Goal: Obtain resource: Download file/media

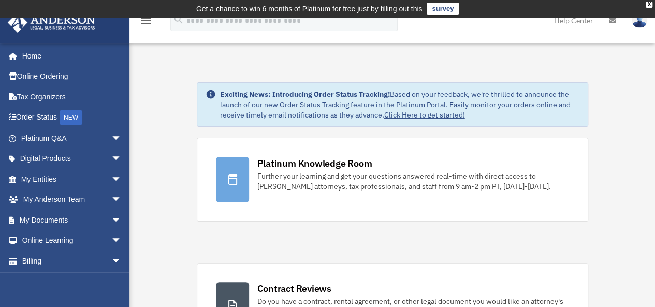
click at [36, 59] on link "Home" at bounding box center [69, 56] width 125 height 21
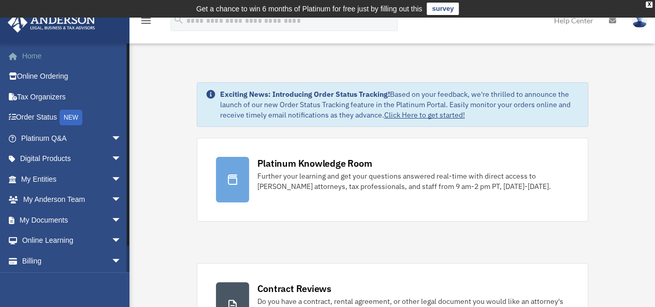
click at [29, 52] on link "Home" at bounding box center [72, 56] width 130 height 21
click at [32, 137] on link "Platinum Q&A arrow_drop_down" at bounding box center [72, 138] width 130 height 21
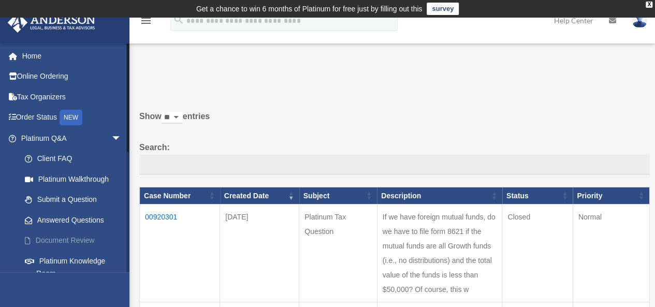
click at [51, 238] on link "Document Review" at bounding box center [75, 240] width 123 height 21
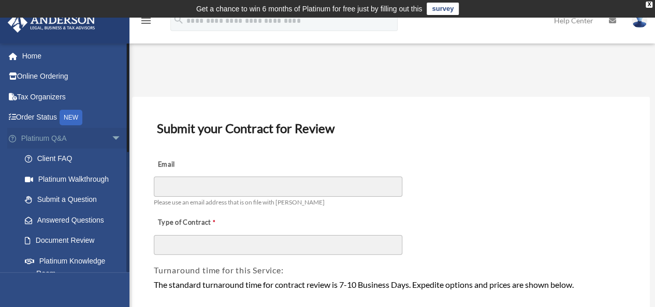
click at [111, 137] on span "arrow_drop_down" at bounding box center [121, 138] width 21 height 21
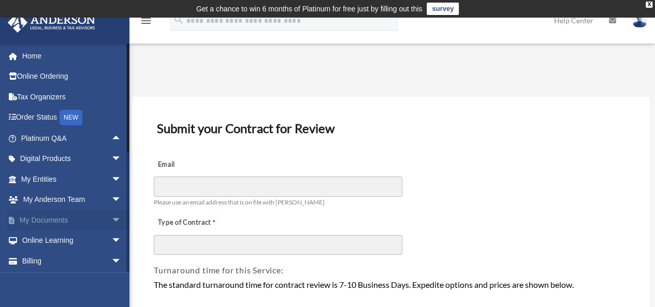
click at [111, 216] on span "arrow_drop_down" at bounding box center [121, 220] width 21 height 21
click at [45, 242] on link "Box" at bounding box center [75, 240] width 123 height 21
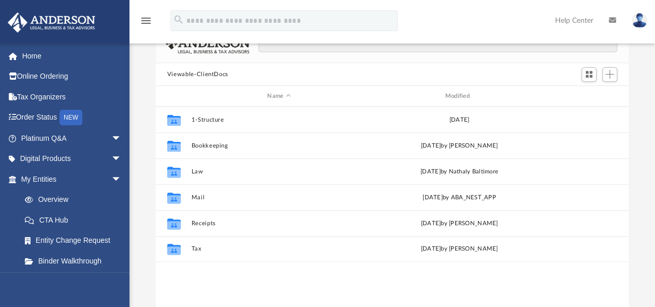
scroll to position [87, 0]
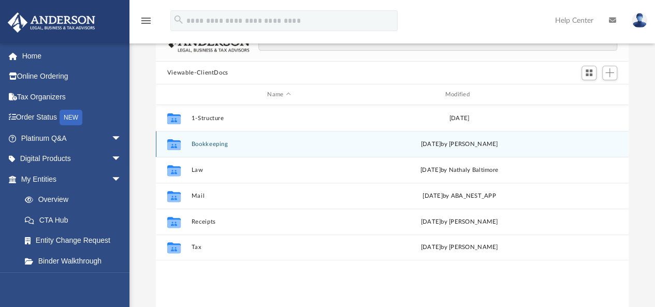
click at [203, 144] on button "Bookkeeping" at bounding box center [278, 144] width 175 height 7
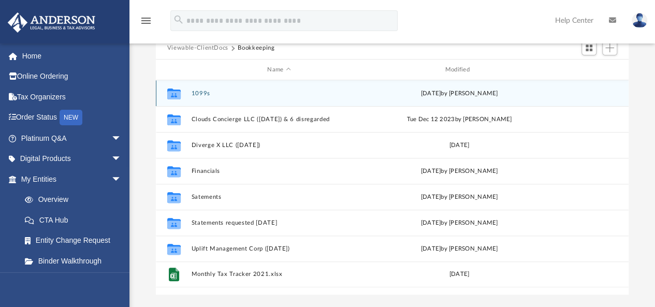
scroll to position [117, 0]
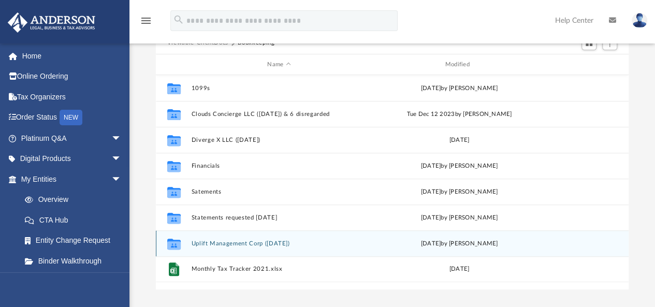
click at [310, 243] on button "Uplift Management Corp (Sept 1120)" at bounding box center [278, 243] width 175 height 7
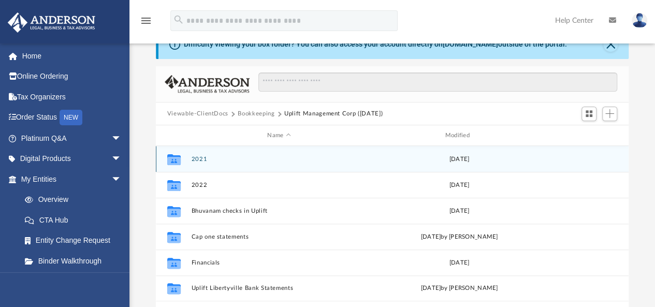
scroll to position [28, 0]
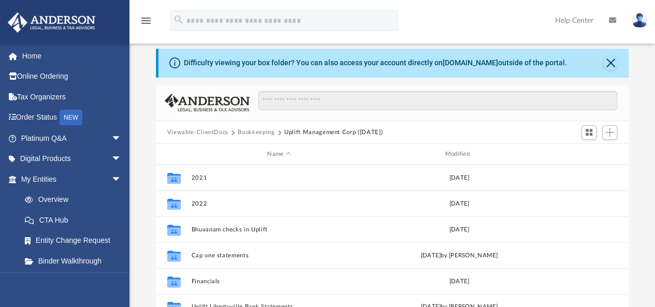
click at [256, 129] on button "Bookkeeping" at bounding box center [256, 132] width 37 height 9
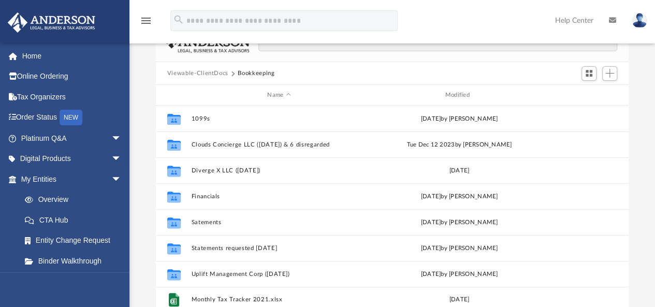
scroll to position [83, 0]
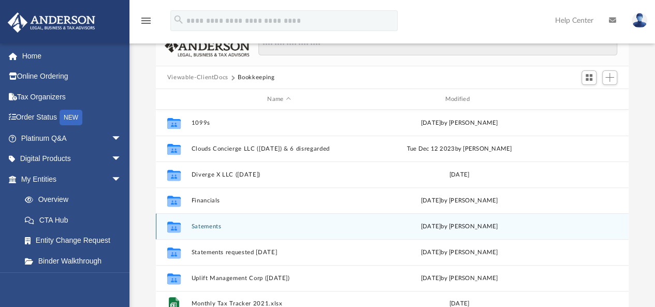
click at [201, 227] on button "Satements" at bounding box center [278, 226] width 175 height 7
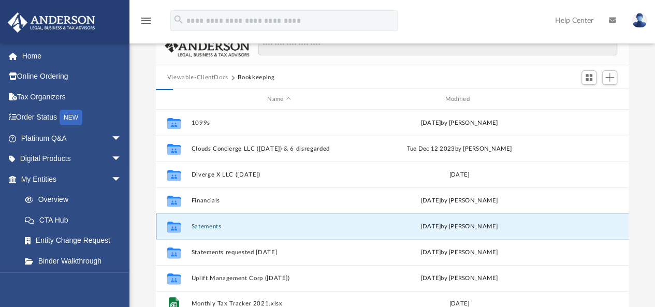
click at [201, 227] on button "Satements" at bounding box center [278, 226] width 175 height 7
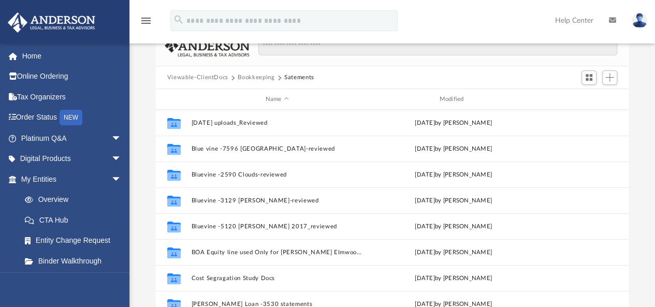
scroll to position [0, 0]
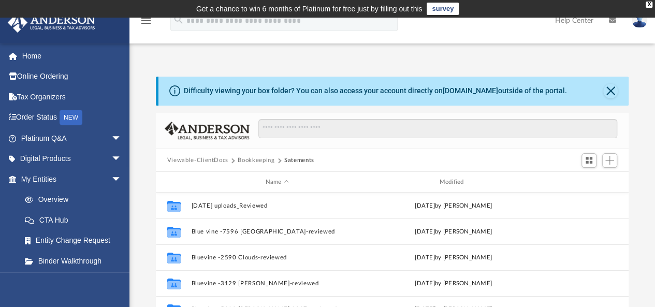
click at [248, 163] on button "Bookkeeping" at bounding box center [256, 160] width 37 height 9
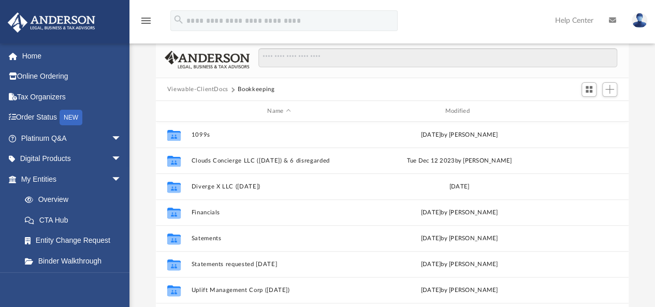
scroll to position [56, 0]
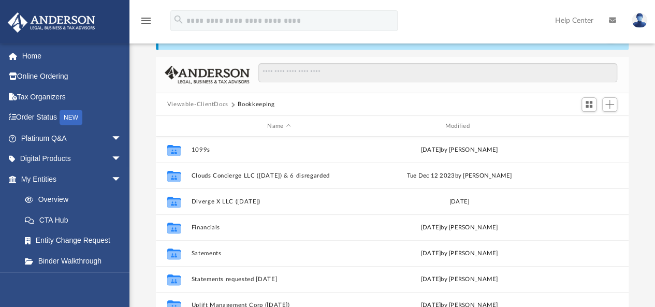
click at [207, 105] on button "Viewable-ClientDocs" at bounding box center [197, 104] width 61 height 9
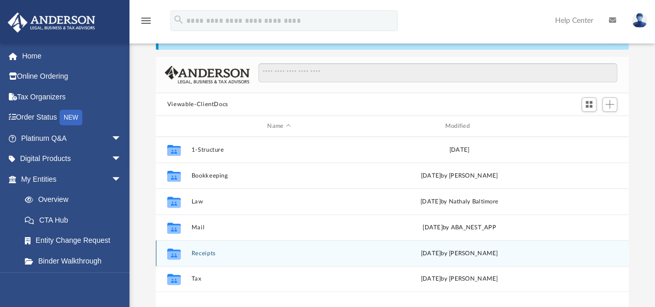
click at [201, 254] on button "Receipts" at bounding box center [278, 253] width 175 height 7
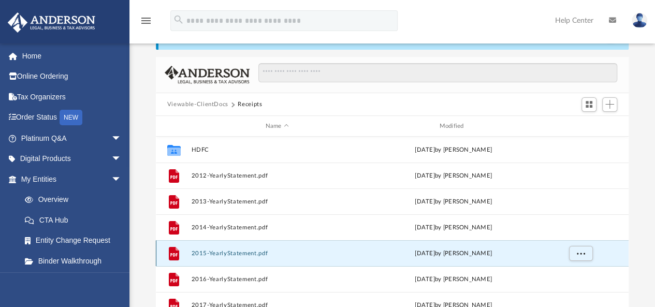
click at [201, 254] on button "2015-YearlyStatement.pdf" at bounding box center [277, 253] width 172 height 7
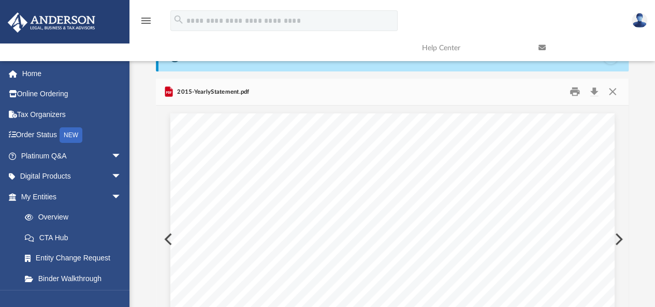
scroll to position [0, 0]
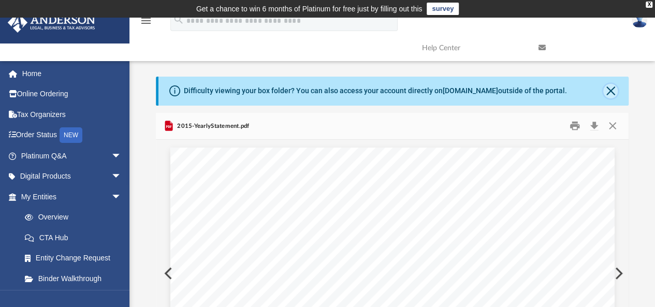
click at [608, 93] on button "Close" at bounding box center [610, 91] width 14 height 14
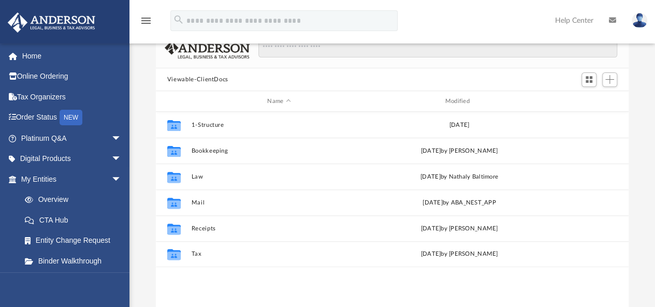
scroll to position [98, 0]
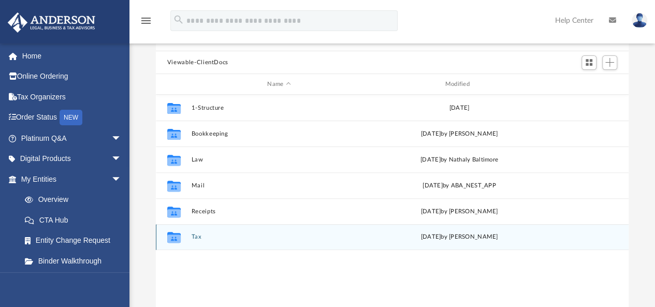
click at [195, 236] on button "Tax" at bounding box center [278, 237] width 175 height 7
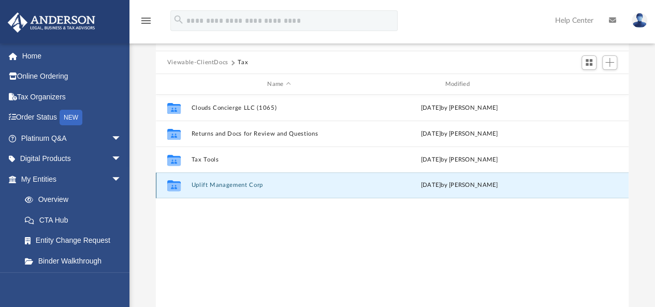
click at [232, 184] on button "Uplift Management Corp" at bounding box center [278, 185] width 175 height 7
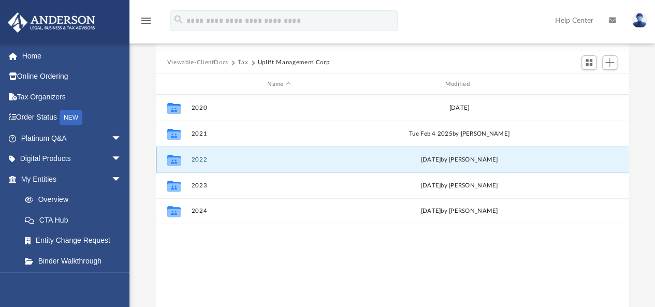
click at [201, 157] on button "2022" at bounding box center [278, 159] width 175 height 7
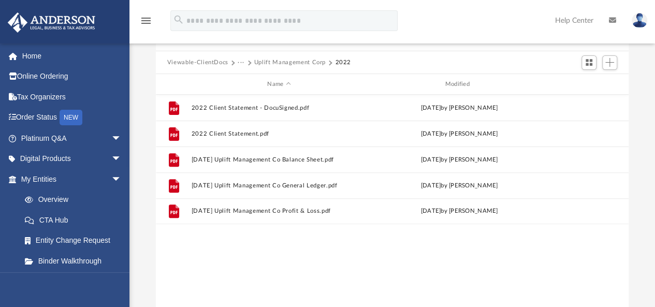
click at [272, 58] on button "Uplift Management Corp" at bounding box center [289, 62] width 71 height 9
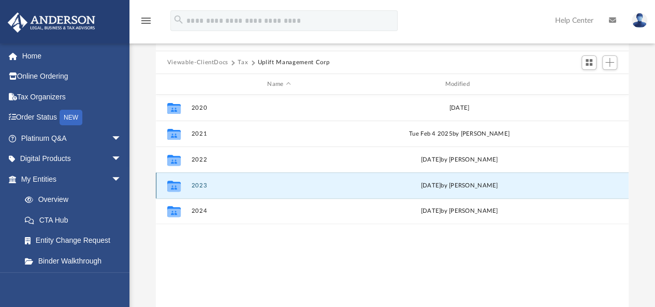
click at [207, 187] on button "2023" at bounding box center [278, 185] width 175 height 7
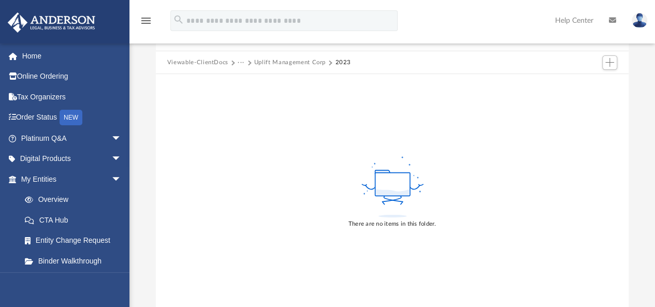
click at [288, 60] on button "Uplift Management Corp" at bounding box center [289, 62] width 71 height 9
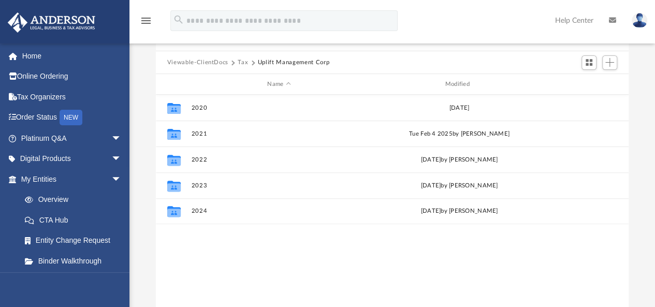
scroll to position [227, 465]
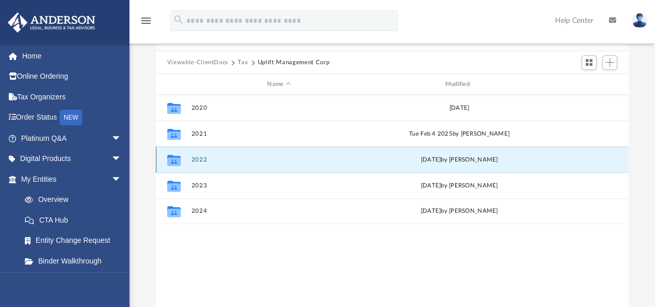
click at [205, 156] on button "2022" at bounding box center [278, 159] width 175 height 7
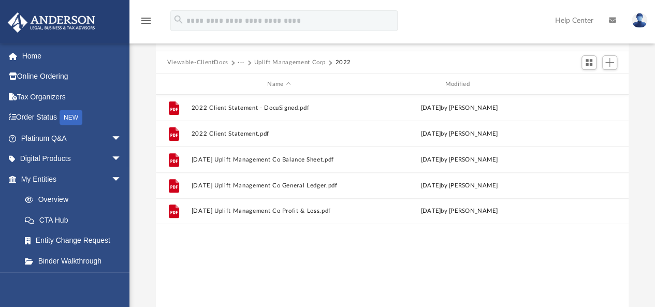
click at [262, 64] on button "Uplift Management Corp" at bounding box center [289, 62] width 71 height 9
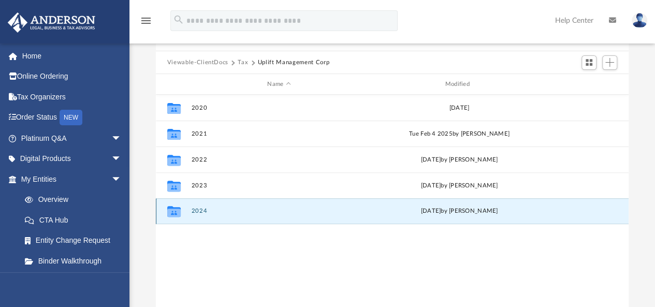
click at [199, 213] on button "2024" at bounding box center [278, 211] width 175 height 7
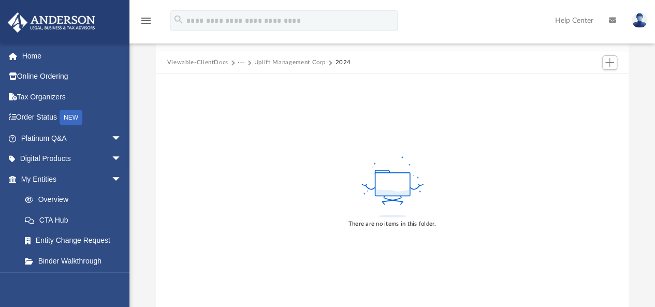
click at [271, 67] on div "Viewable-ClientDocs ··· Uplift Management Corp 2024" at bounding box center [392, 62] width 473 height 23
click at [271, 61] on button "Uplift Management Corp" at bounding box center [289, 62] width 71 height 9
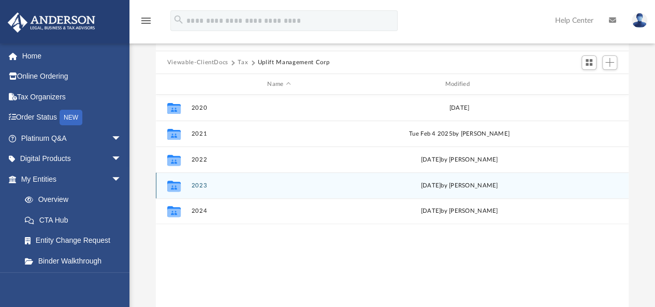
click at [198, 184] on button "2023" at bounding box center [278, 185] width 175 height 7
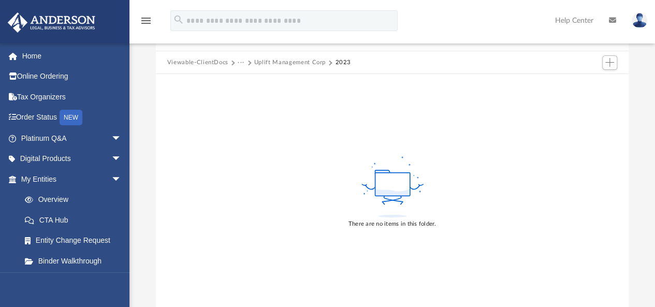
click at [273, 64] on button "Uplift Management Corp" at bounding box center [289, 62] width 71 height 9
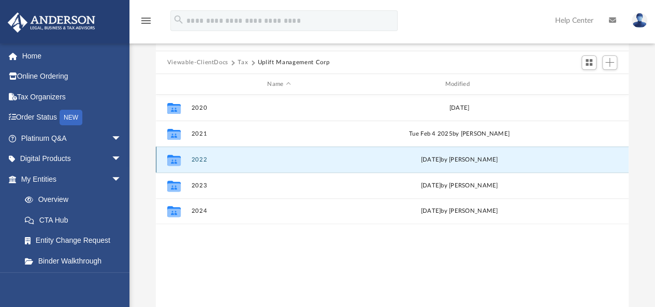
click at [204, 161] on button "2022" at bounding box center [278, 159] width 175 height 7
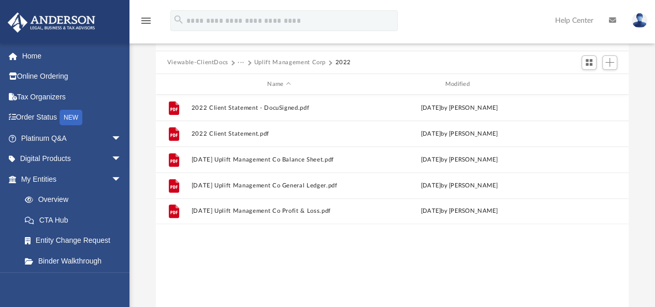
click at [290, 58] on button "Uplift Management Corp" at bounding box center [289, 62] width 71 height 9
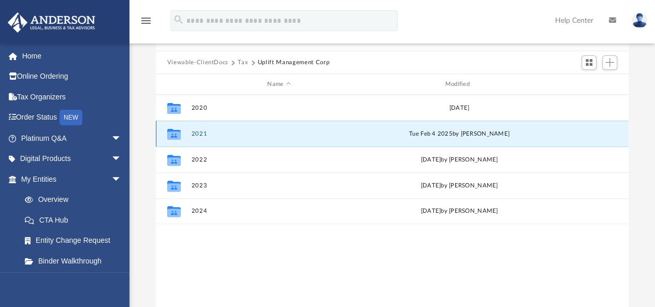
click at [195, 132] on button "2021" at bounding box center [278, 133] width 175 height 7
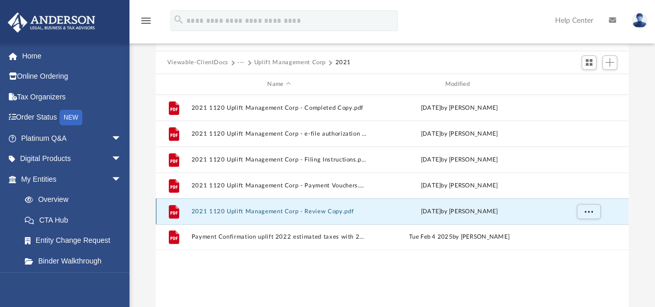
click at [239, 212] on button "2021 1120 Uplift Management Corp - Review Copy.pdf" at bounding box center [278, 211] width 175 height 7
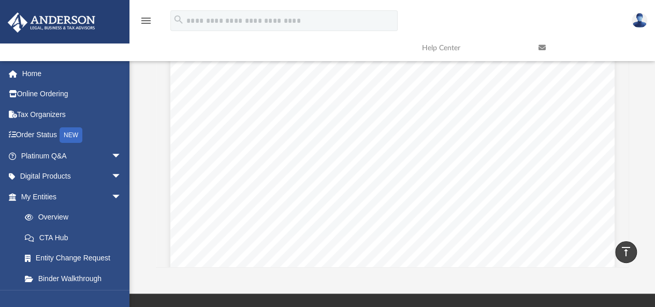
scroll to position [138, 0]
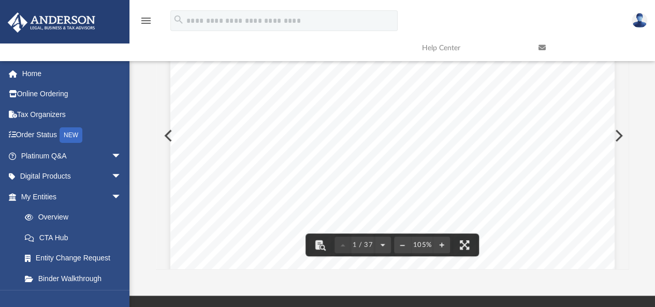
drag, startPoint x: 454, startPoint y: 205, endPoint x: 446, endPoint y: 113, distance: 92.4
click at [446, 113] on div "126340 04-01-21 ANDERSON LAW GROUP, PLLC 3225 MCLEOD DRIVE LAS VEGAS, NV 89121 …" at bounding box center [392, 297] width 444 height 574
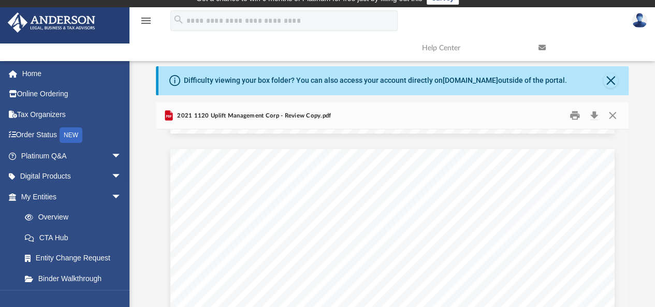
scroll to position [0, 0]
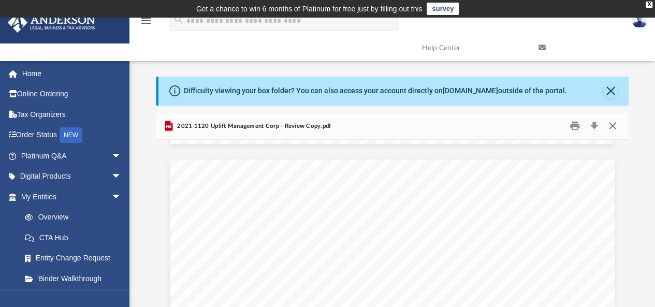
click at [611, 127] on button "Close" at bounding box center [612, 126] width 19 height 16
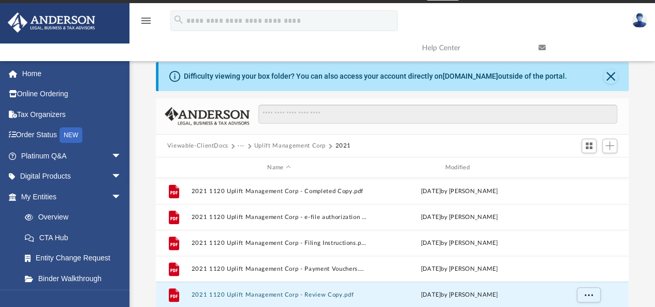
click at [272, 144] on button "Uplift Management Corp" at bounding box center [289, 145] width 71 height 9
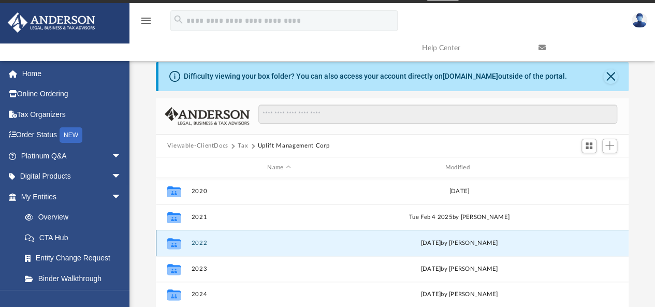
click at [196, 242] on button "2022" at bounding box center [278, 243] width 175 height 7
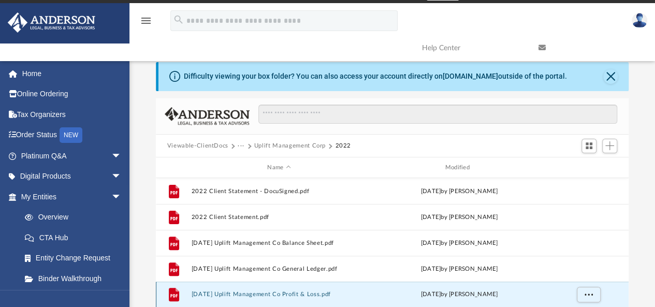
click at [273, 292] on button "2022.09.30 Uplift Management Co Profit & Loss.pdf" at bounding box center [278, 294] width 175 height 7
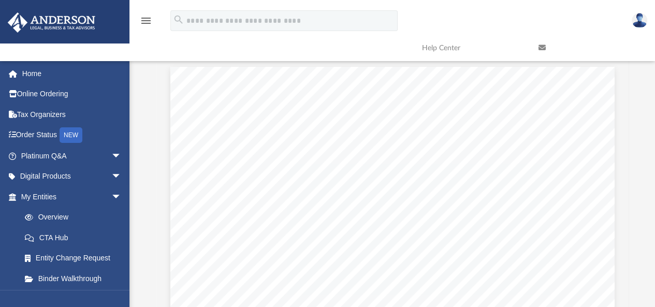
scroll to position [0, 0]
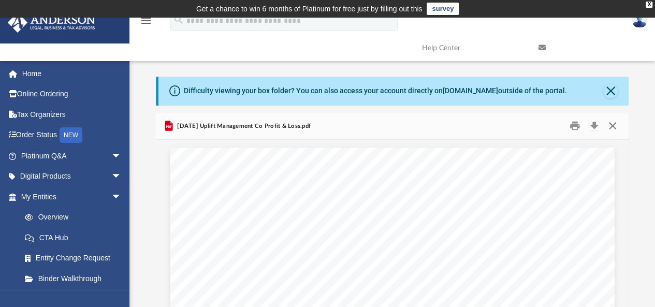
click at [613, 126] on button "Close" at bounding box center [612, 126] width 19 height 16
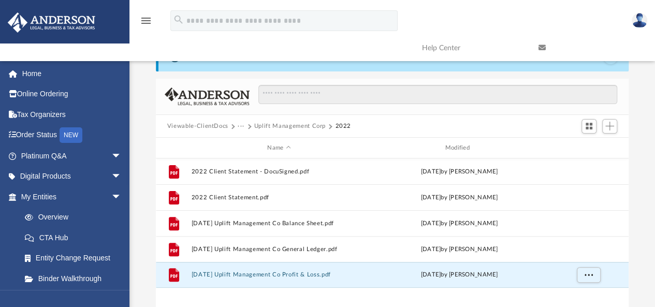
scroll to position [37, 0]
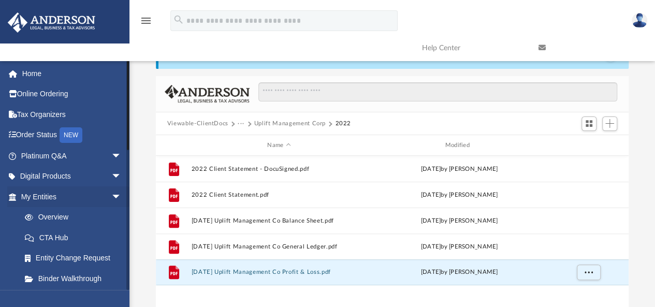
click at [10, 241] on li "CTA Hub" at bounding box center [72, 237] width 130 height 21
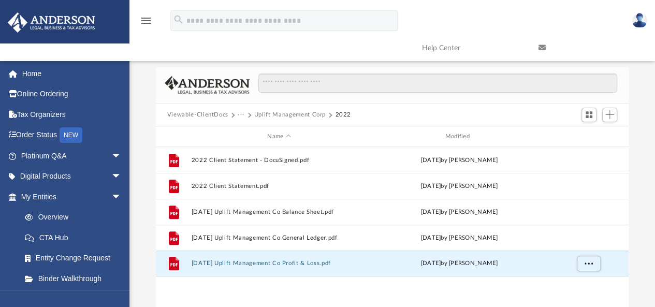
scroll to position [44, 0]
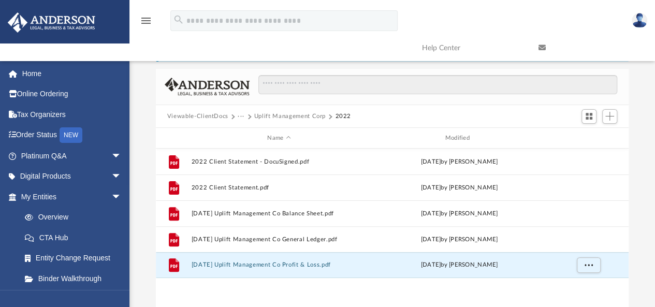
drag, startPoint x: 9, startPoint y: 289, endPoint x: 6, endPoint y: 296, distance: 7.7
click at [6, 296] on div "bhuvanamresidency@gmail.com Sign Out bhuvanamresidency@gmail.com Home Online Or…" at bounding box center [64, 214] width 129 height 307
drag, startPoint x: 10, startPoint y: 296, endPoint x: 2, endPoint y: 285, distance: 13.7
click at [2, 285] on li "My Entities arrow_drop_down Overview CTA Hub Entity Change Request Binder Walkt…" at bounding box center [68, 257] width 137 height 143
click at [259, 264] on button "2022.09.30 Uplift Management Co Profit & Loss.pdf" at bounding box center [278, 265] width 175 height 7
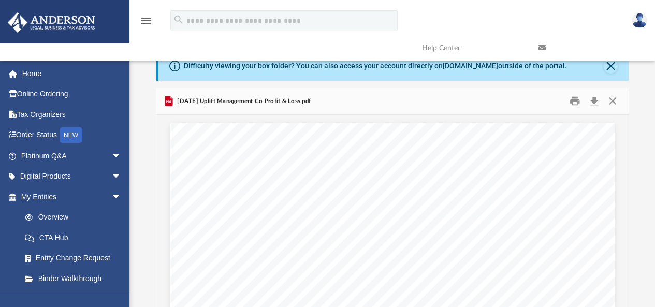
scroll to position [27, 0]
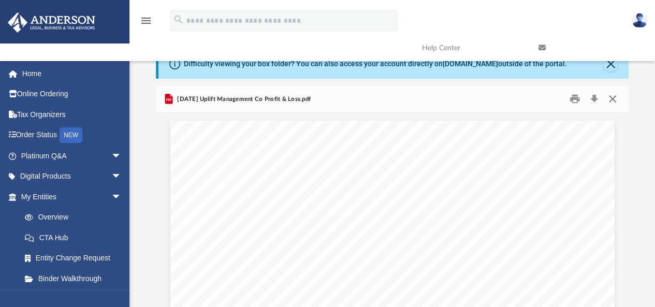
click at [611, 98] on button "Close" at bounding box center [612, 99] width 19 height 16
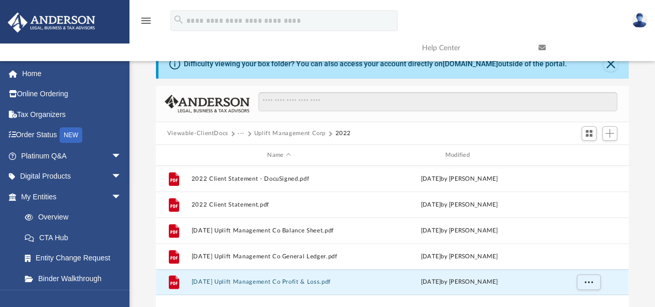
click at [270, 130] on button "Uplift Management Corp" at bounding box center [289, 133] width 71 height 9
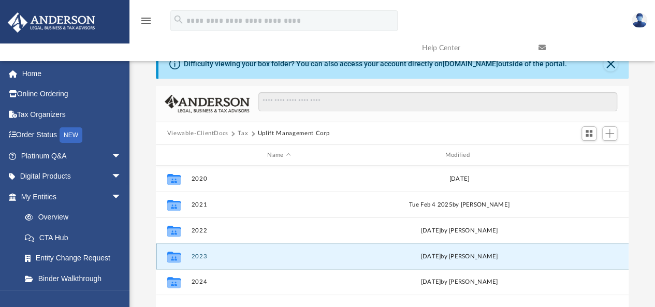
click at [200, 255] on button "2023" at bounding box center [278, 256] width 175 height 7
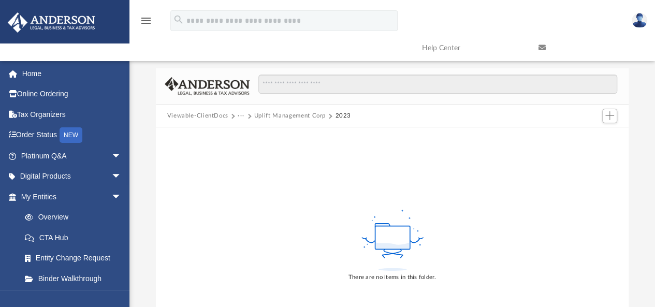
scroll to position [38, 0]
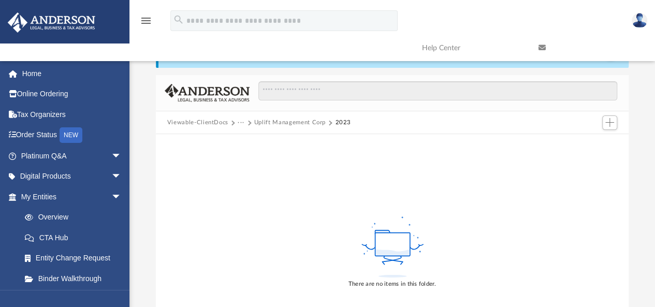
click at [268, 123] on button "Uplift Management Corp" at bounding box center [289, 122] width 71 height 9
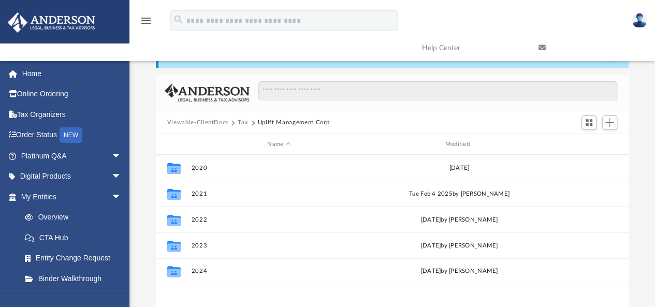
scroll to position [227, 465]
click at [243, 121] on button "Tax" at bounding box center [243, 122] width 10 height 9
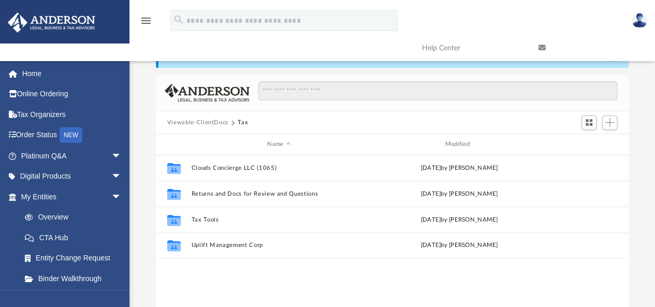
click at [214, 124] on button "Viewable-ClientDocs" at bounding box center [197, 122] width 61 height 9
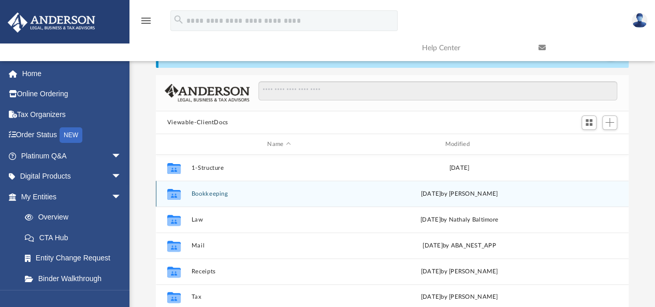
click at [215, 192] on button "Bookkeeping" at bounding box center [278, 193] width 175 height 7
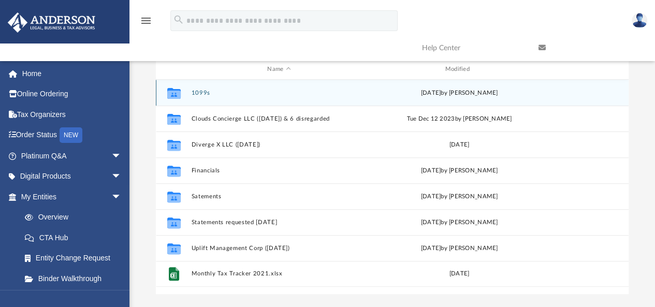
scroll to position [111, 0]
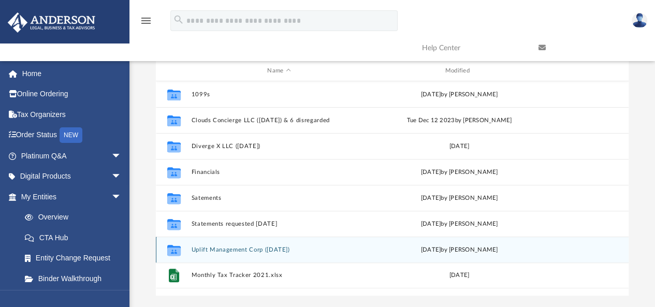
click at [231, 248] on button "Uplift Management Corp (Sept 1120)" at bounding box center [278, 249] width 175 height 7
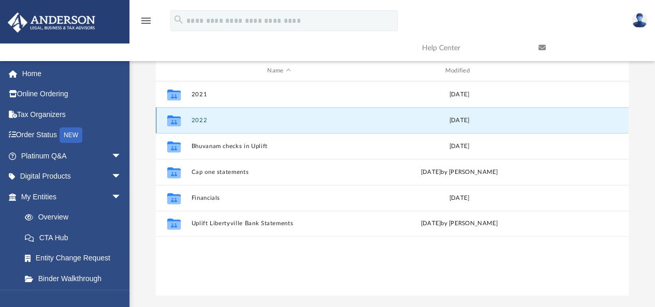
click at [200, 120] on button "2022" at bounding box center [278, 120] width 175 height 7
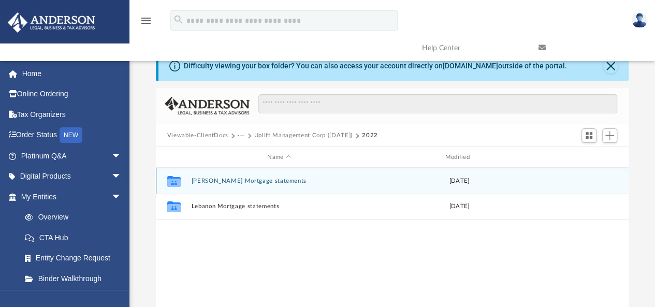
scroll to position [24, 0]
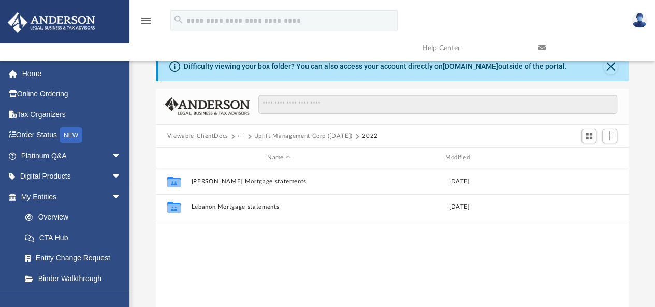
click at [268, 134] on button "Uplift Management Corp (Sept 1120)" at bounding box center [303, 135] width 98 height 9
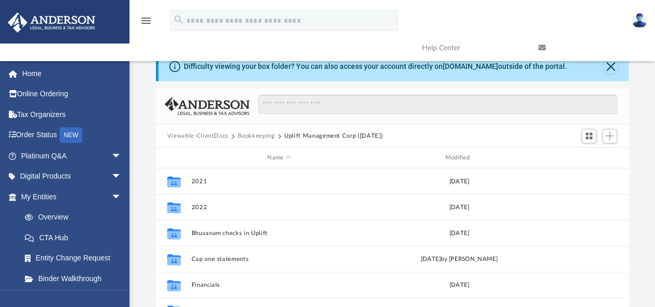
click at [257, 135] on button "Bookkeeping" at bounding box center [256, 135] width 37 height 9
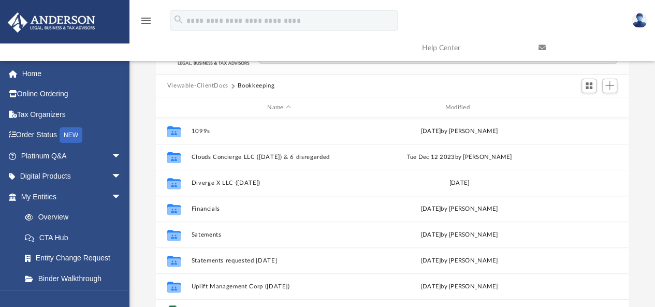
scroll to position [92, 0]
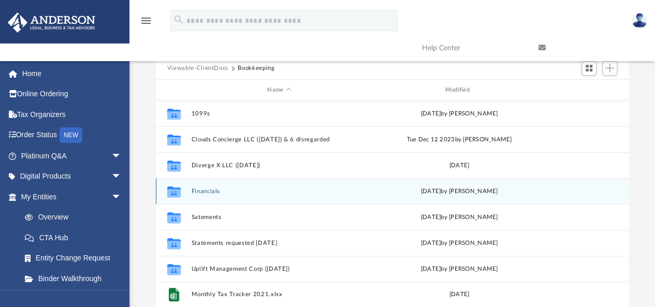
click at [205, 191] on button "Financials" at bounding box center [278, 191] width 175 height 7
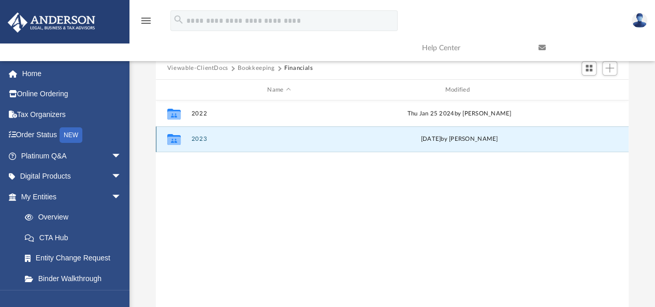
click at [199, 141] on button "2023" at bounding box center [278, 139] width 175 height 7
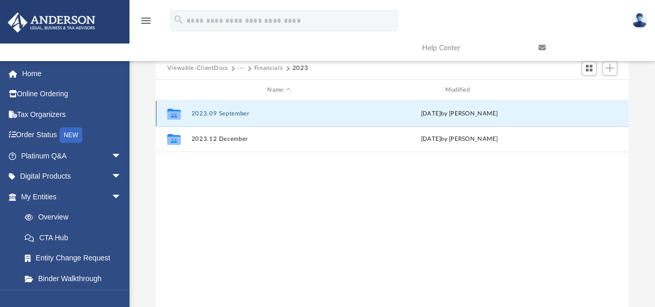
click at [195, 111] on button "2023.09 September" at bounding box center [278, 113] width 175 height 7
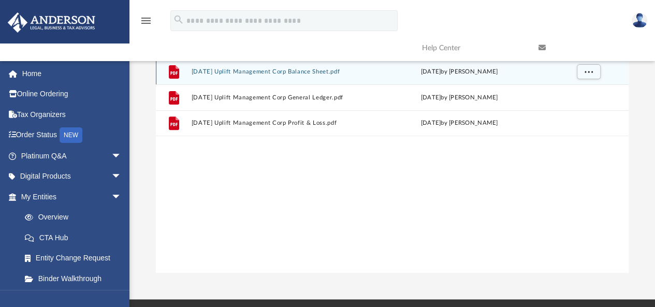
scroll to position [154, 0]
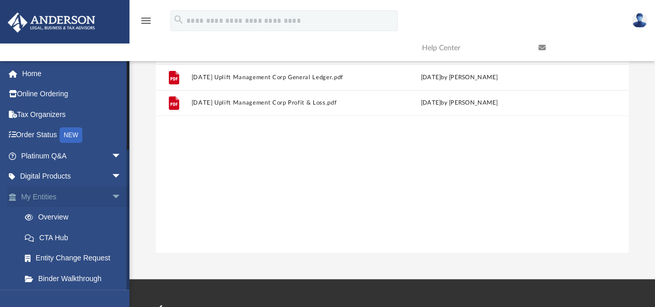
click at [111, 199] on span "arrow_drop_down" at bounding box center [121, 196] width 21 height 21
click at [81, 235] on link "My Anderson Team" at bounding box center [75, 237] width 123 height 21
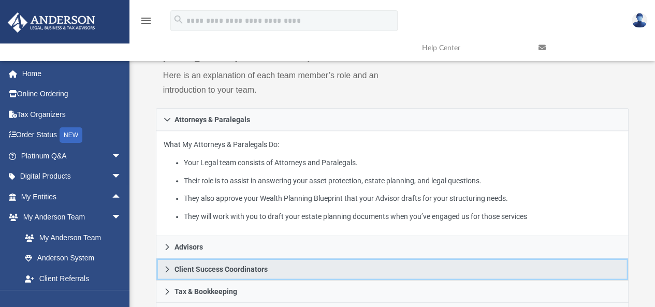
click at [225, 270] on span "Client Success Coordinators" at bounding box center [220, 268] width 93 height 7
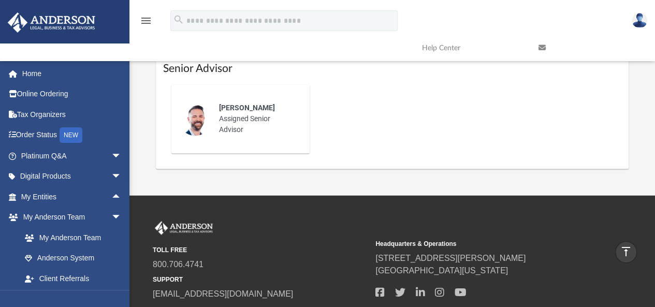
scroll to position [709, 0]
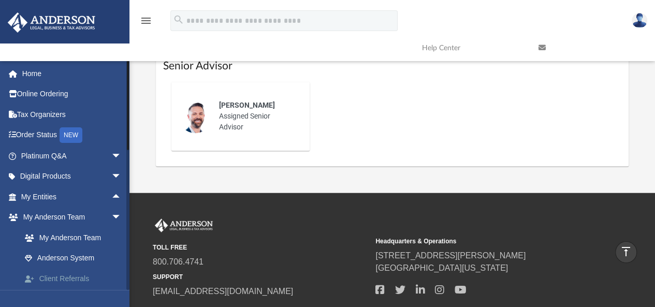
click at [48, 277] on link "Client Referrals" at bounding box center [75, 278] width 123 height 21
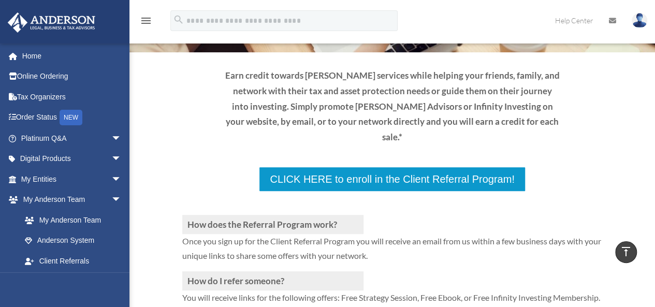
scroll to position [125, 0]
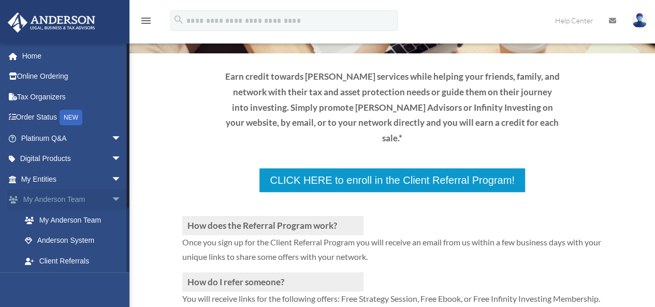
click at [111, 196] on span "arrow_drop_down" at bounding box center [121, 199] width 21 height 21
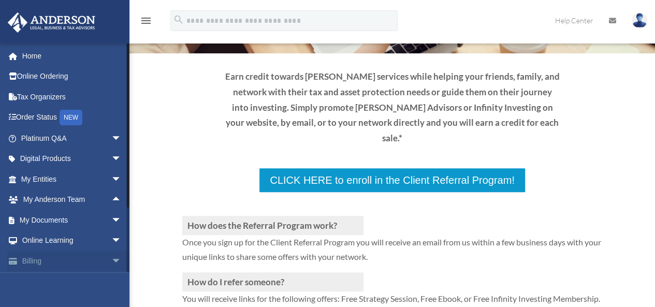
click at [111, 264] on span "arrow_drop_down" at bounding box center [121, 260] width 21 height 21
click at [31, 261] on link "Billing arrow_drop_up" at bounding box center [72, 260] width 130 height 21
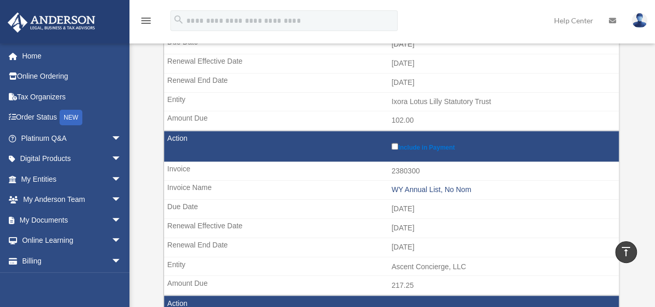
scroll to position [745, 0]
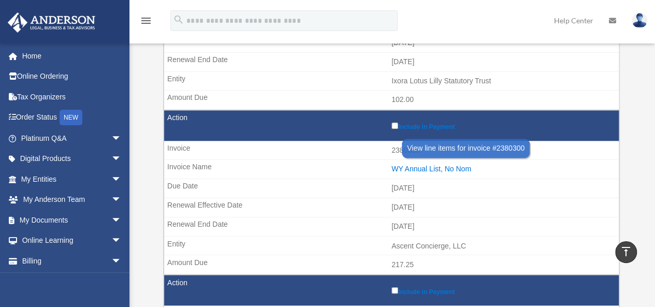
click at [405, 165] on div "WY Annual List, No Nom" at bounding box center [502, 169] width 222 height 9
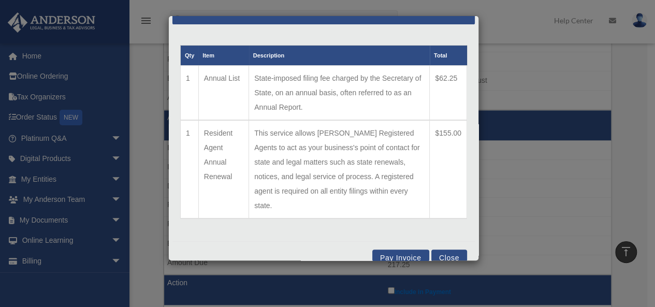
scroll to position [0, 0]
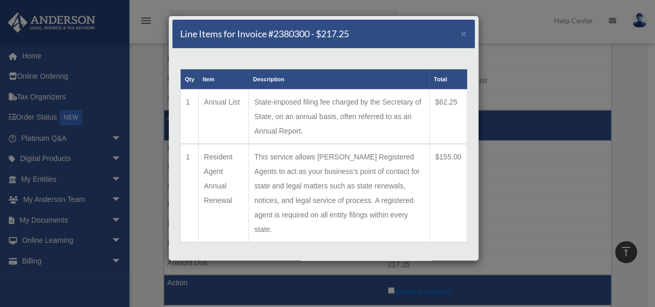
click at [524, 190] on div "Line Items for Invoice #2380300 - $217.25 × Qty Item Description Total 1 Annual…" at bounding box center [327, 153] width 655 height 307
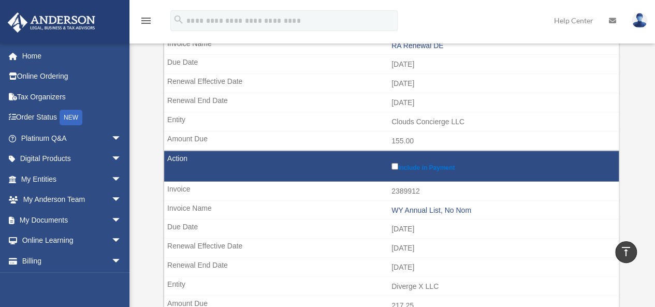
scroll to position [1374, 0]
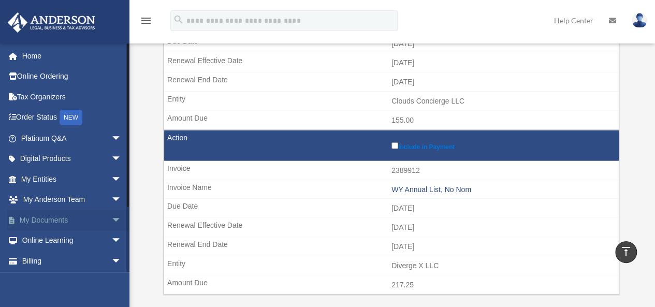
click at [111, 224] on span "arrow_drop_down" at bounding box center [121, 220] width 21 height 21
click at [40, 242] on link "Box" at bounding box center [75, 240] width 123 height 21
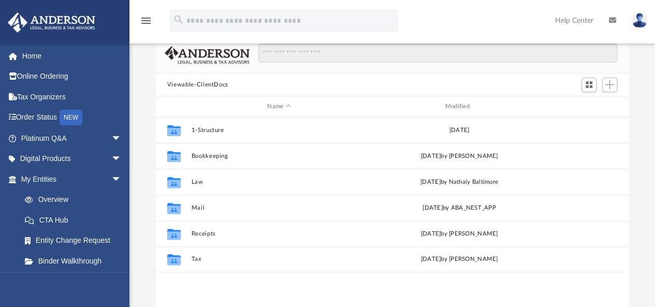
scroll to position [104, 0]
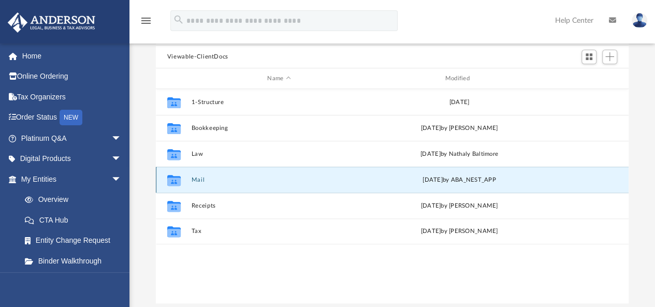
click at [196, 181] on button "Mail" at bounding box center [278, 179] width 175 height 7
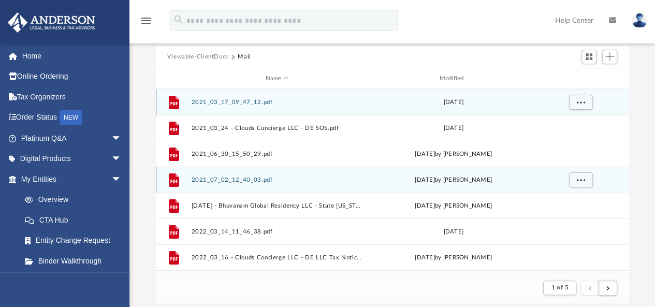
scroll to position [8, 8]
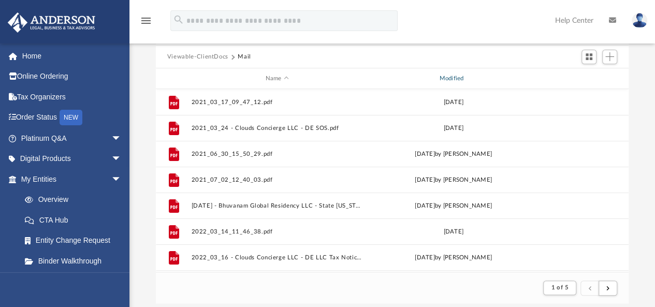
click at [446, 78] on div "Modified" at bounding box center [453, 78] width 172 height 9
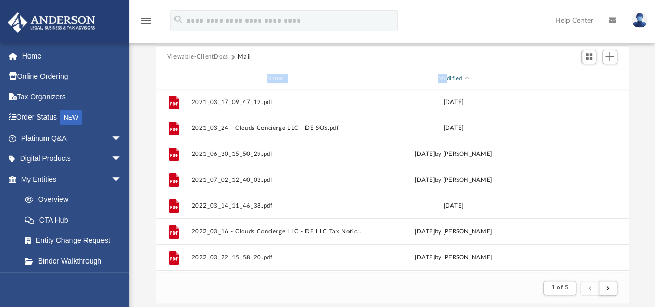
drag, startPoint x: 446, startPoint y: 78, endPoint x: 662, endPoint y: 55, distance: 217.0
click at [654, 55] on html "X Get a chance to win 6 months of Platinum for free just by filling out this su…" at bounding box center [327, 205] width 655 height 618
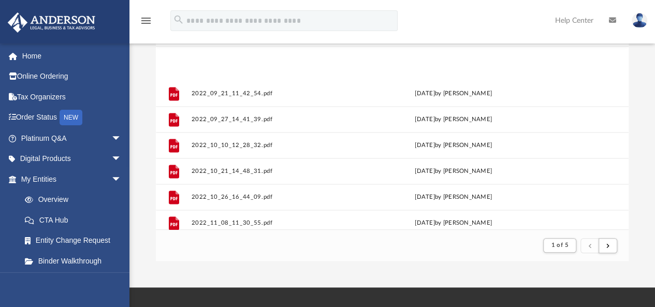
scroll to position [1111, 0]
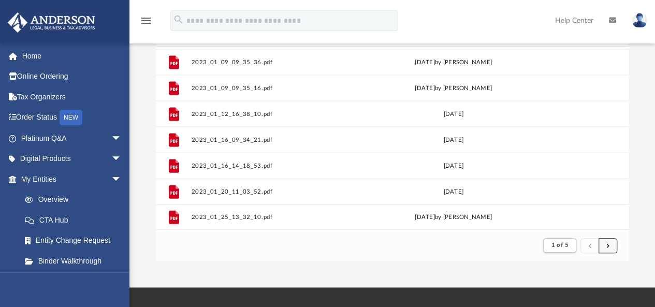
click at [608, 244] on span "submit" at bounding box center [607, 245] width 3 height 6
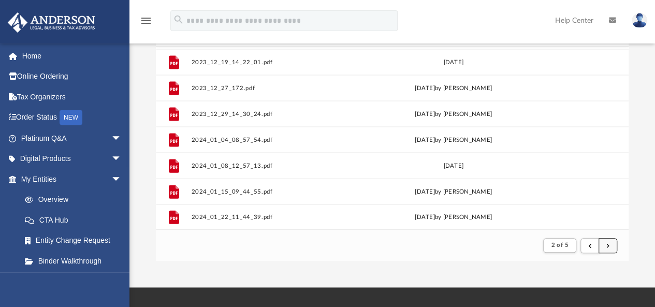
click at [608, 244] on span "submit" at bounding box center [607, 245] width 3 height 6
click at [605, 245] on button "submit" at bounding box center [607, 245] width 19 height 15
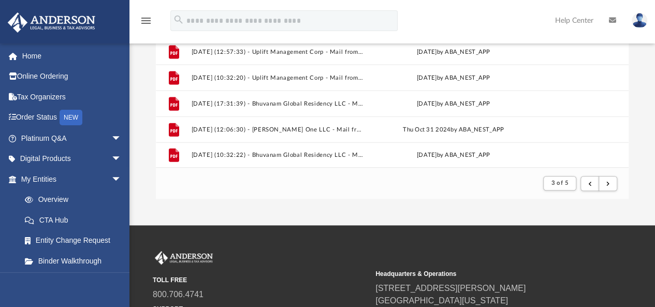
scroll to position [209, 0]
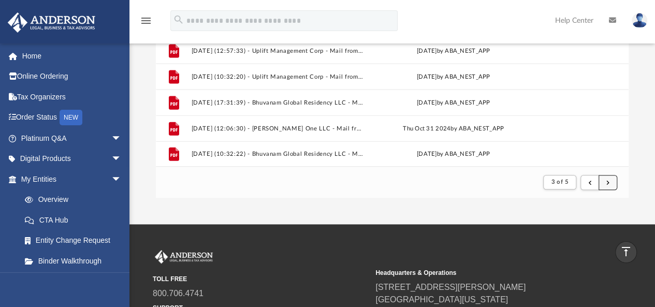
click at [610, 185] on button "submit" at bounding box center [607, 182] width 19 height 15
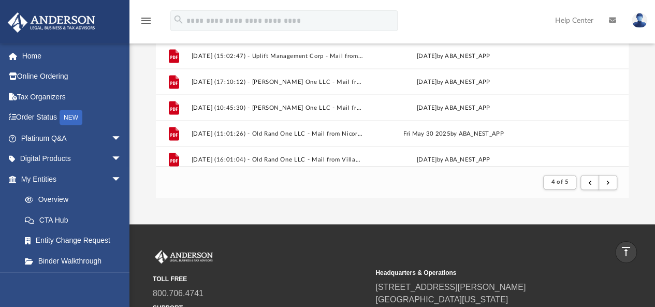
scroll to position [1025, 0]
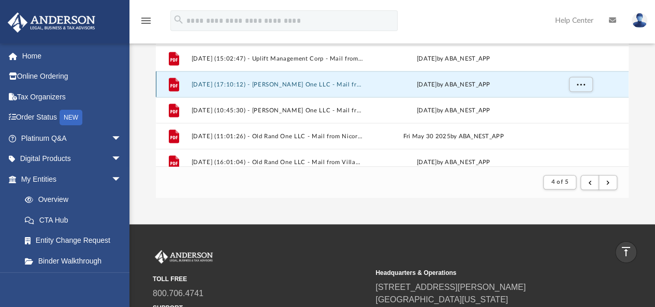
click at [235, 81] on button "[DATE] (17:10:12) - [PERSON_NAME] One LLC - Mail from [GEOGRAPHIC_DATA]pdf" at bounding box center [277, 84] width 172 height 7
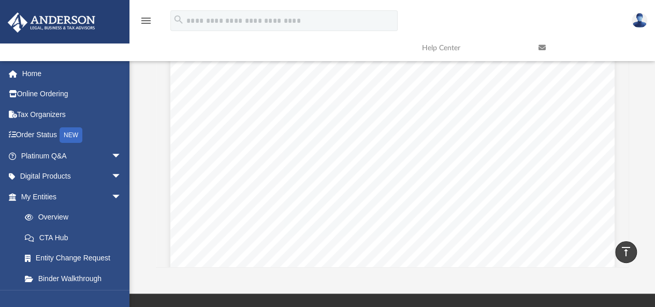
scroll to position [101, 0]
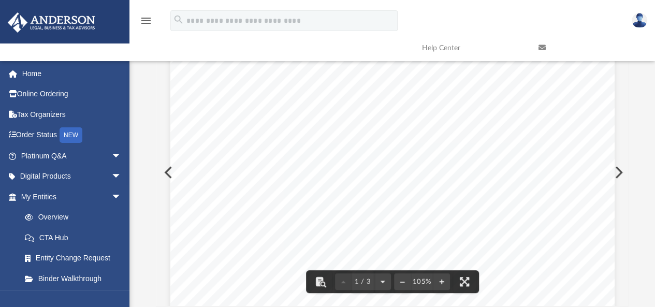
click at [615, 173] on button "Preview" at bounding box center [617, 172] width 23 height 29
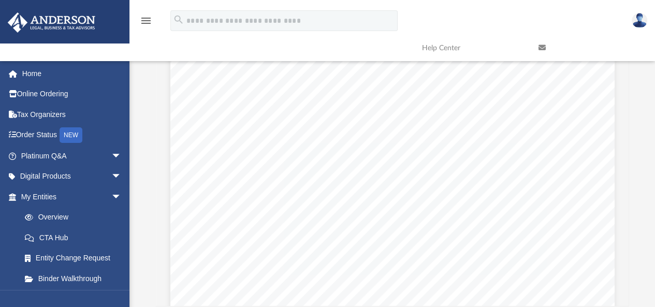
scroll to position [79, 0]
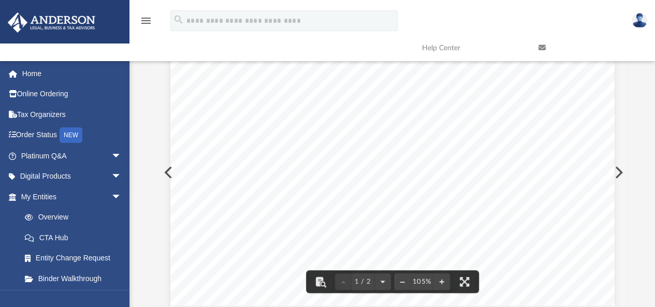
click at [618, 174] on button "Preview" at bounding box center [617, 172] width 23 height 29
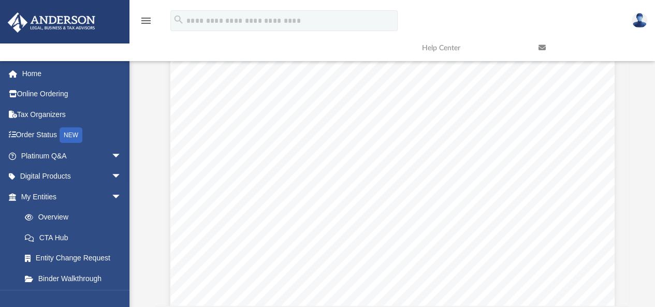
scroll to position [51, 0]
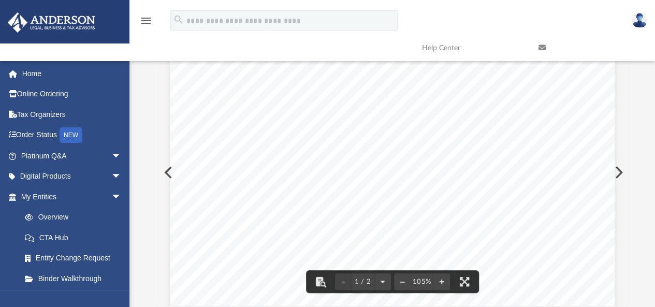
click at [615, 170] on button "Preview" at bounding box center [617, 172] width 23 height 29
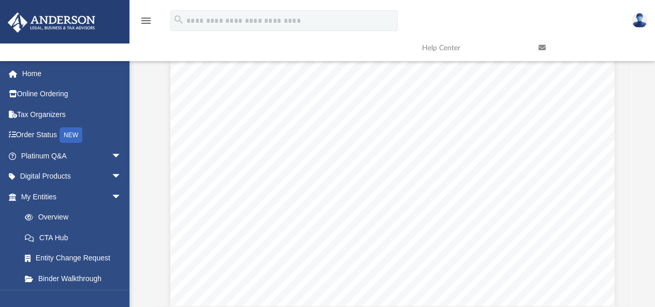
scroll to position [0, 0]
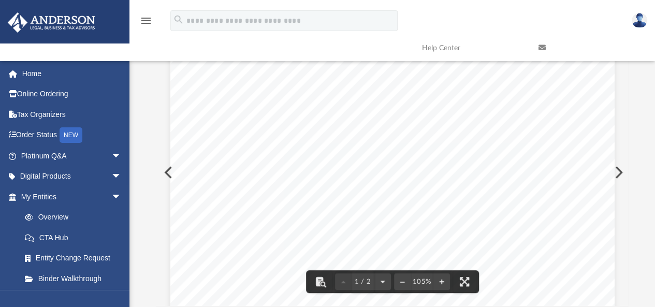
click at [618, 167] on button "Preview" at bounding box center [617, 172] width 23 height 29
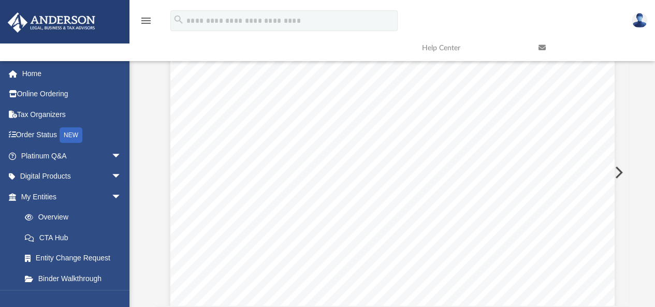
click at [615, 173] on button "Preview" at bounding box center [617, 172] width 23 height 29
click at [614, 174] on button "Preview" at bounding box center [617, 172] width 23 height 29
